Goal: Transaction & Acquisition: Obtain resource

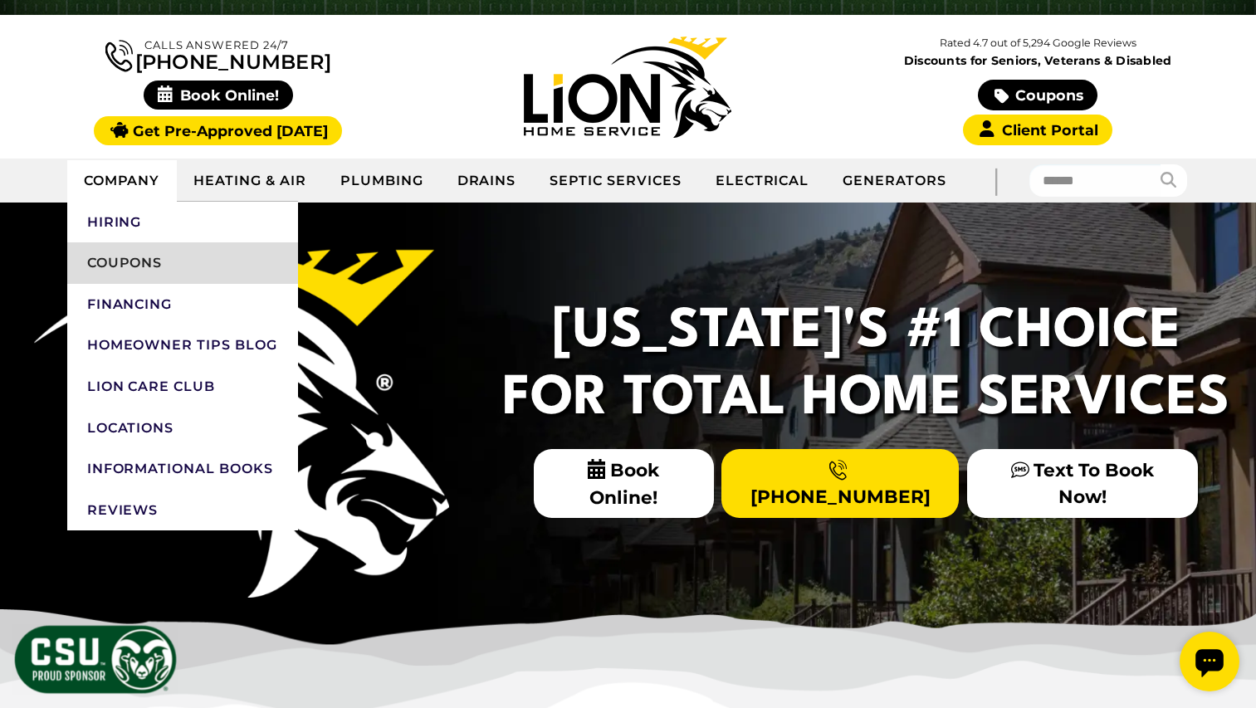
click at [171, 261] on link "Coupons" at bounding box center [182, 262] width 231 height 41
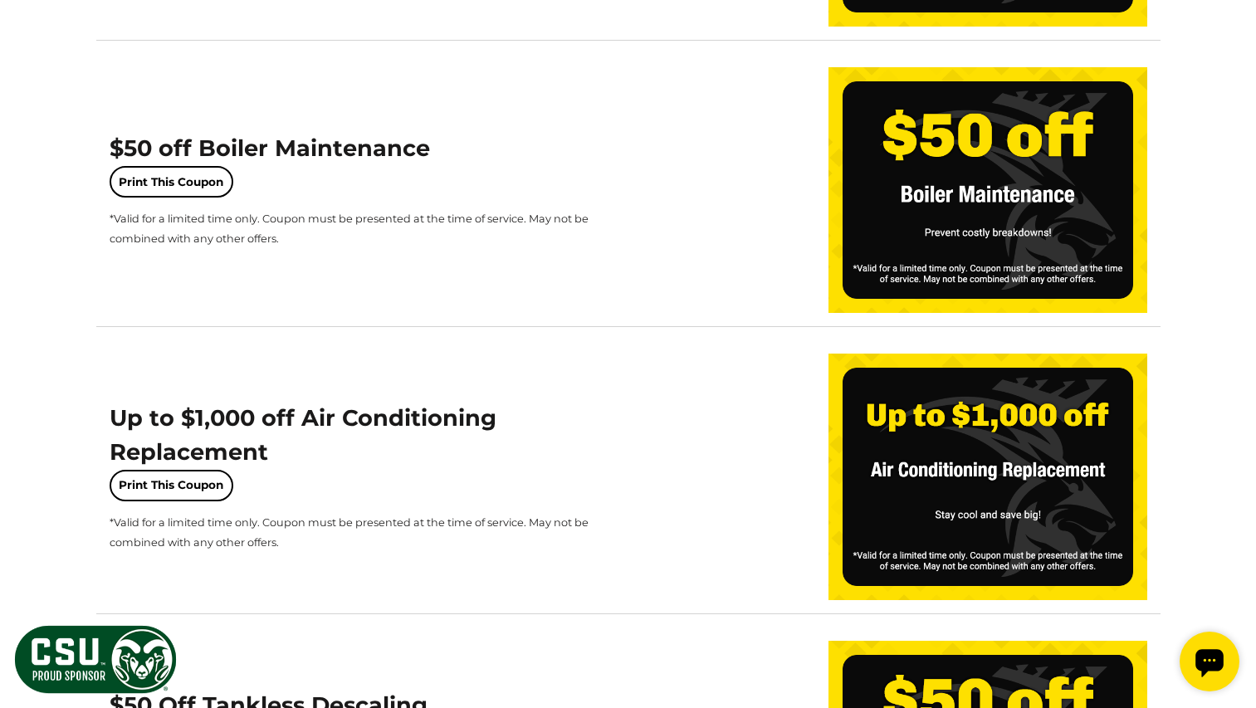
scroll to position [774, 0]
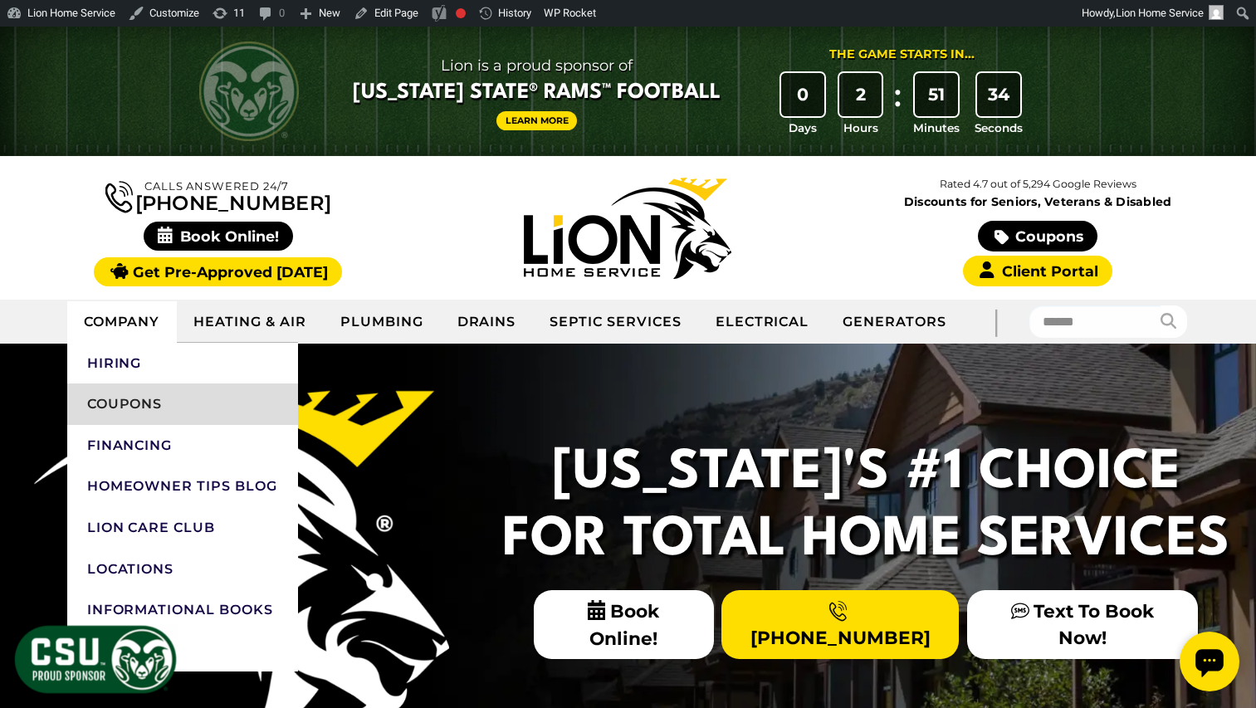
click at [149, 401] on link "Coupons" at bounding box center [182, 403] width 231 height 41
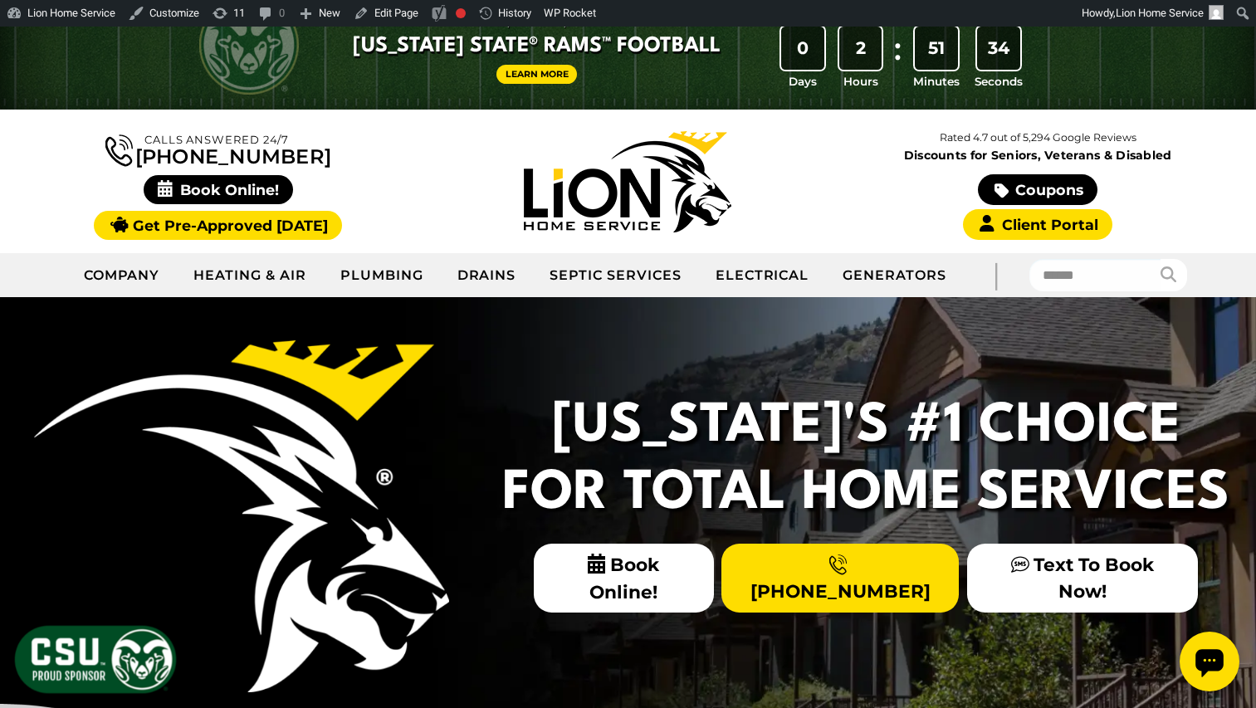
scroll to position [47, 0]
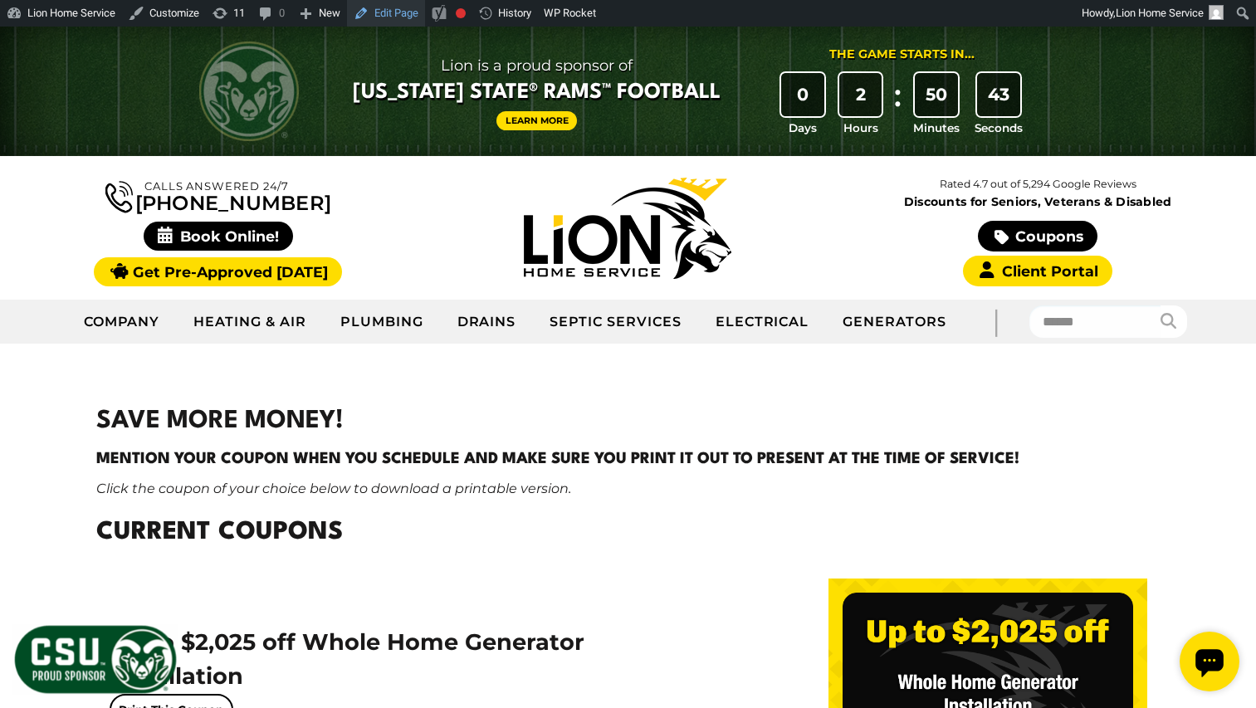
drag, startPoint x: 396, startPoint y: 16, endPoint x: 404, endPoint y: 28, distance: 15.0
click at [396, 16] on link "Edit Page" at bounding box center [386, 13] width 78 height 27
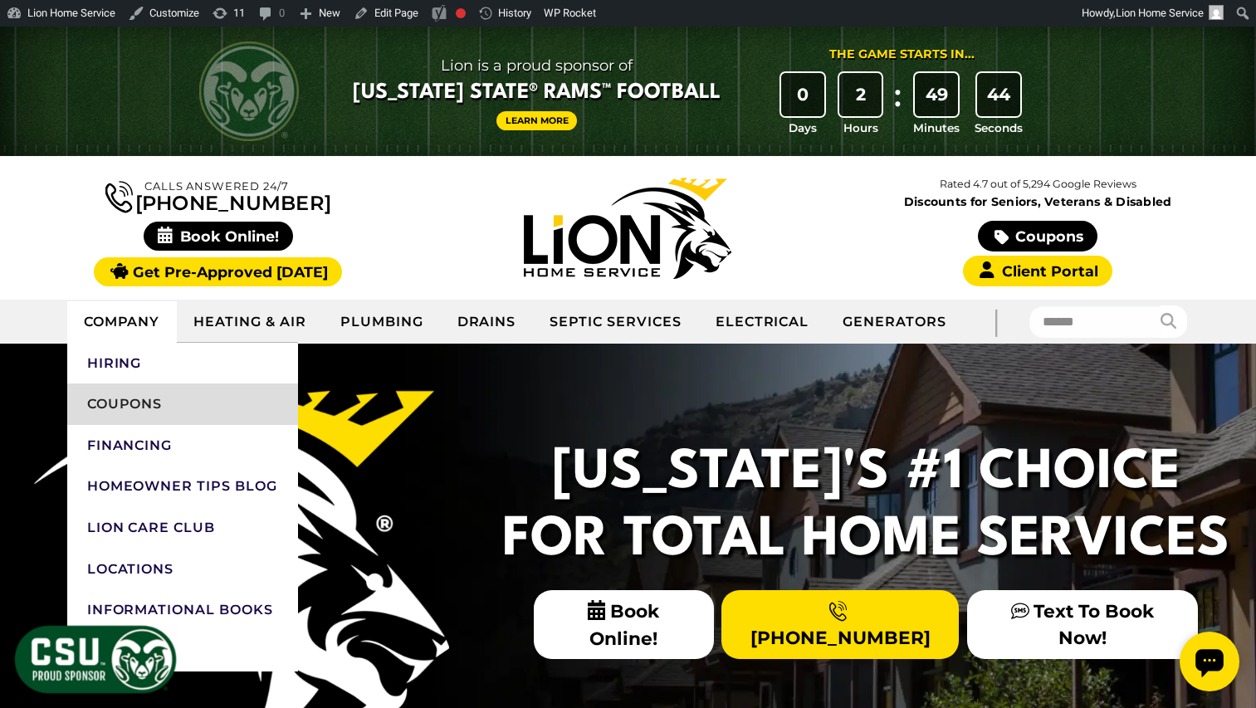
click at [142, 391] on link "Coupons" at bounding box center [182, 403] width 231 height 41
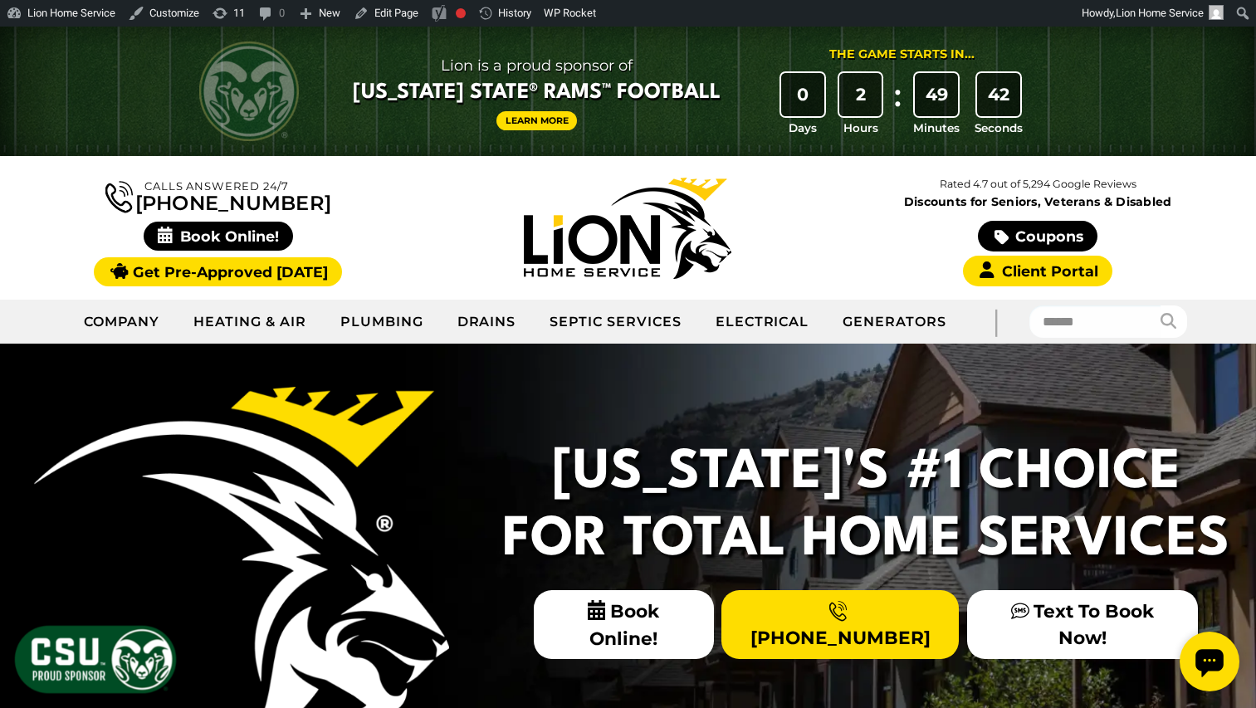
scroll to position [8, 0]
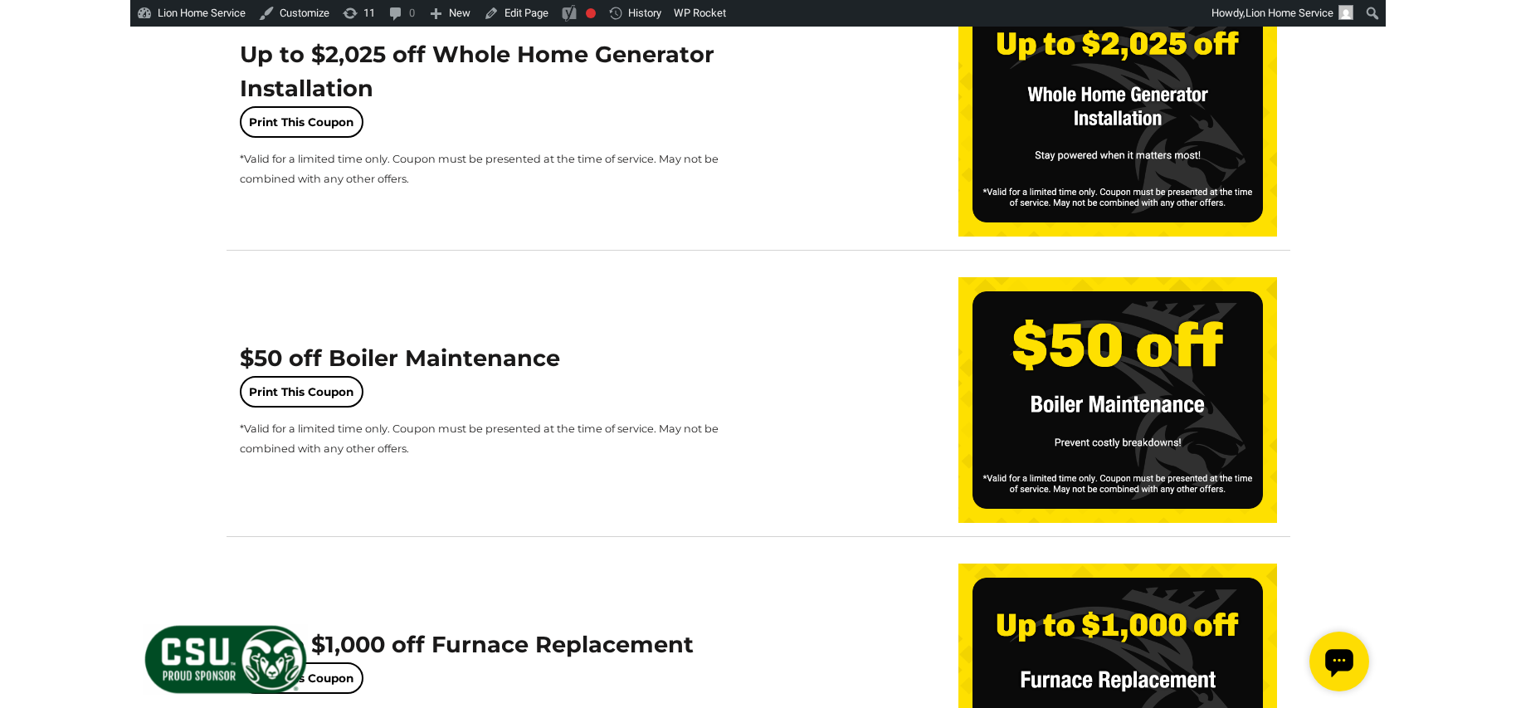
scroll to position [845, 0]
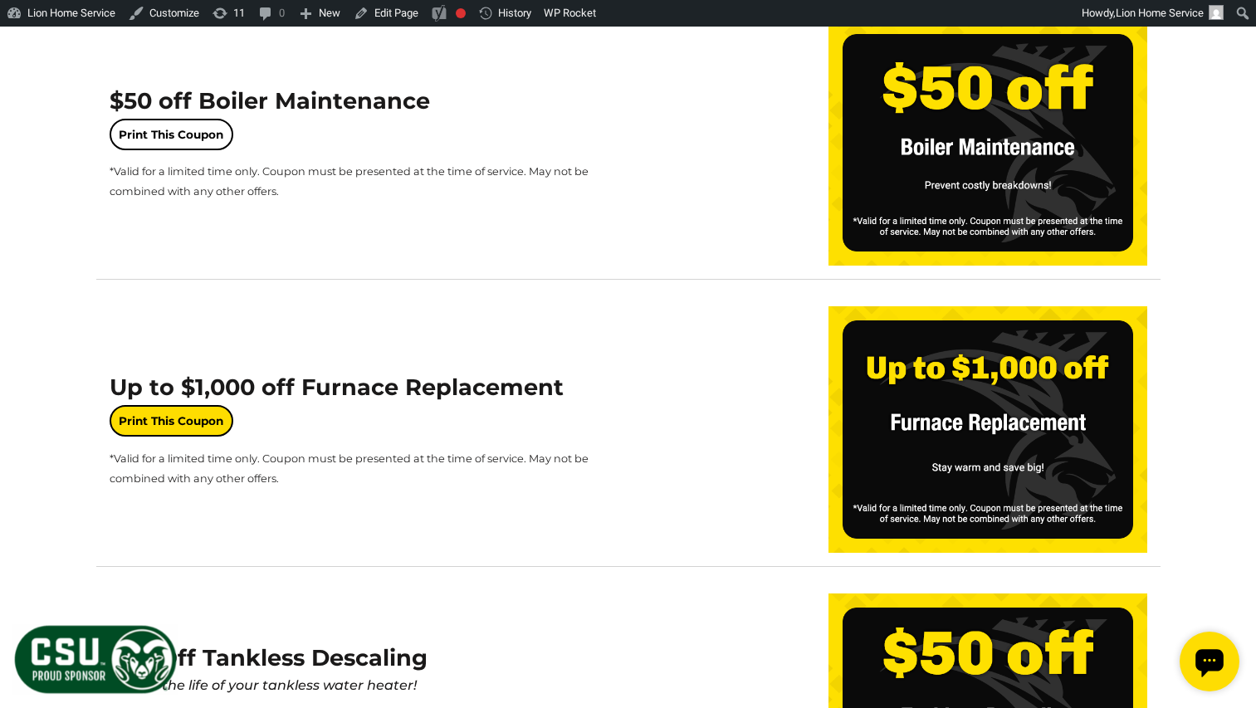
click at [173, 419] on link "Print This Coupon" at bounding box center [172, 421] width 124 height 32
